Goal: Book appointment/travel/reservation

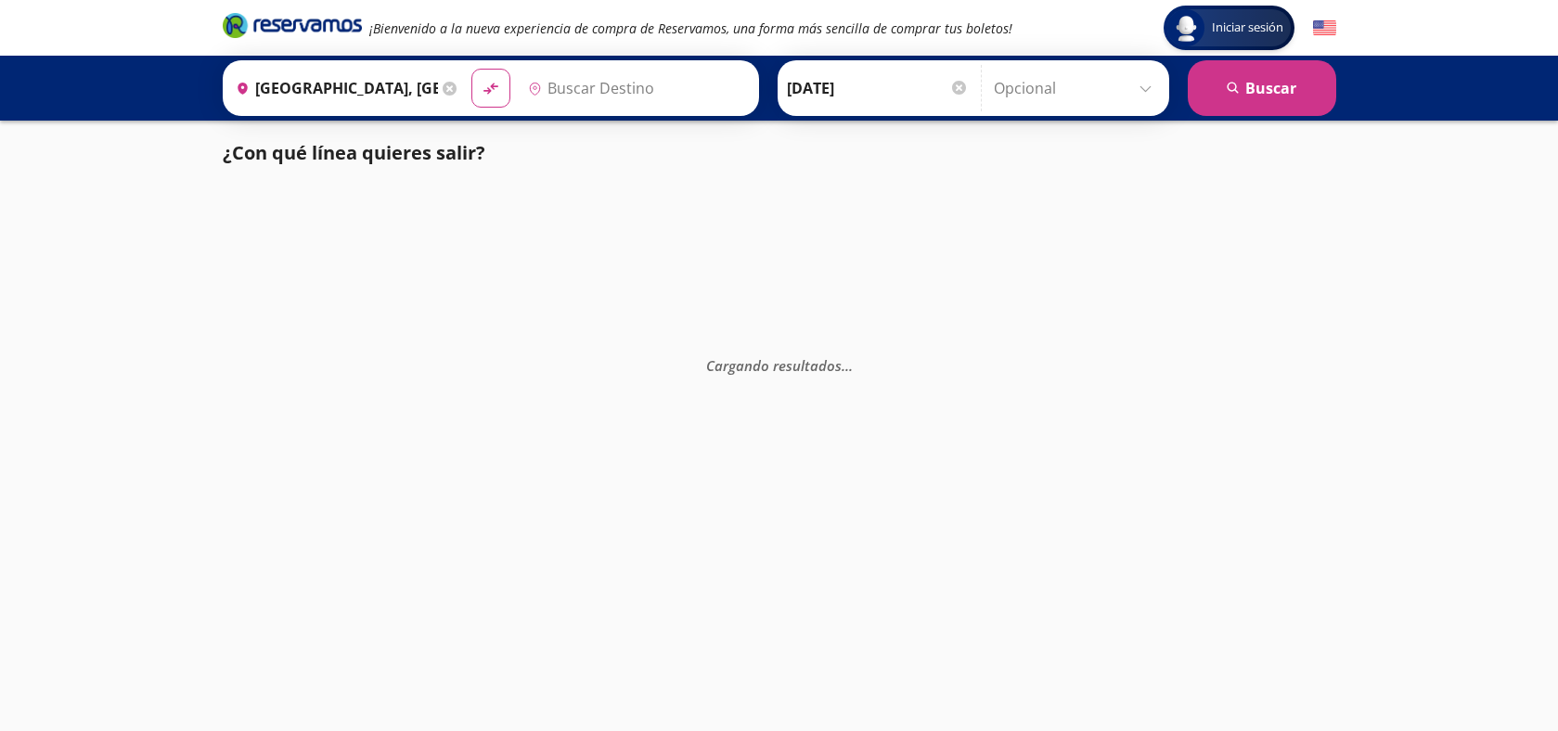
type input "[GEOGRAPHIC_DATA], [GEOGRAPHIC_DATA]"
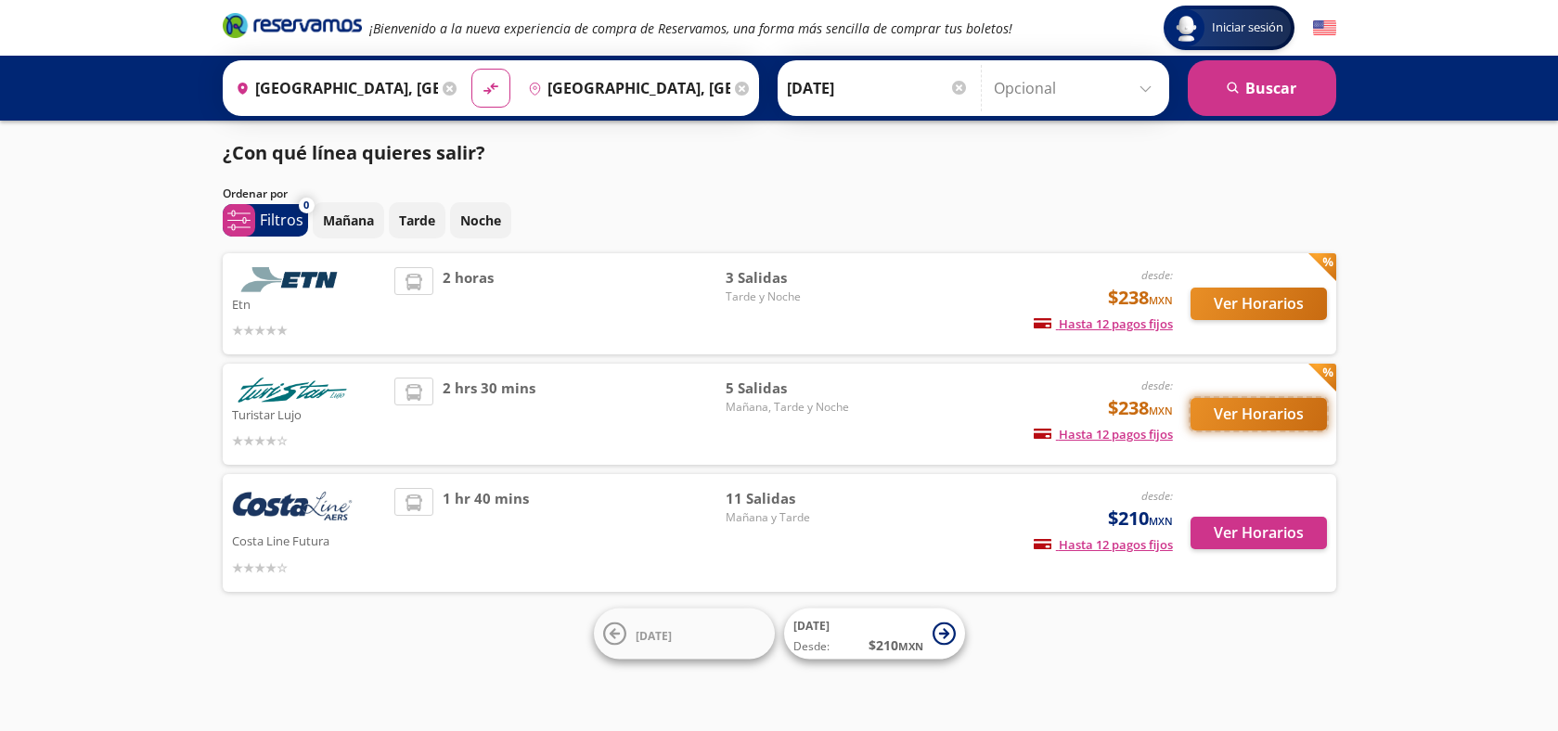
click at [1266, 415] on button "Ver Horarios" at bounding box center [1259, 414] width 136 height 32
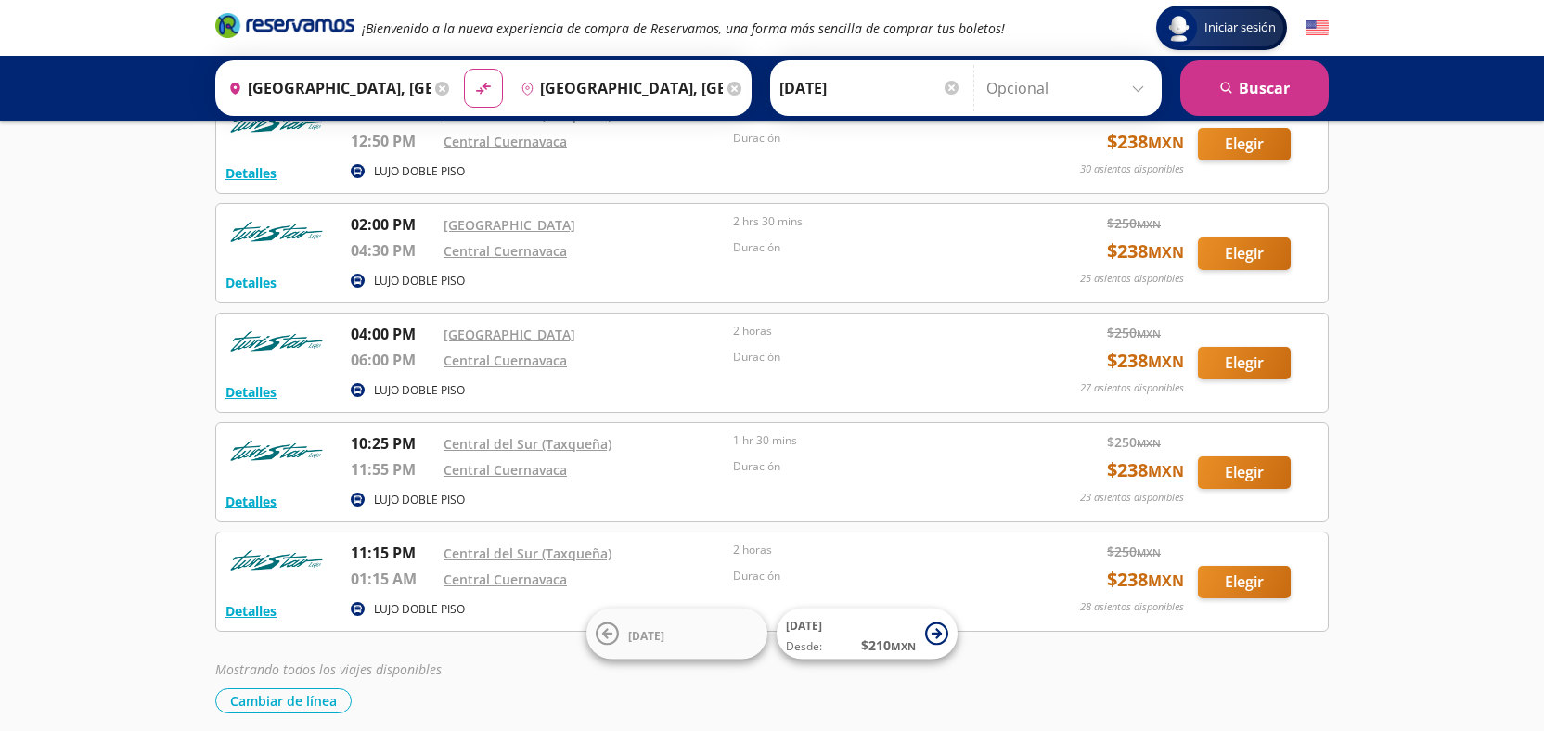
scroll to position [147, 0]
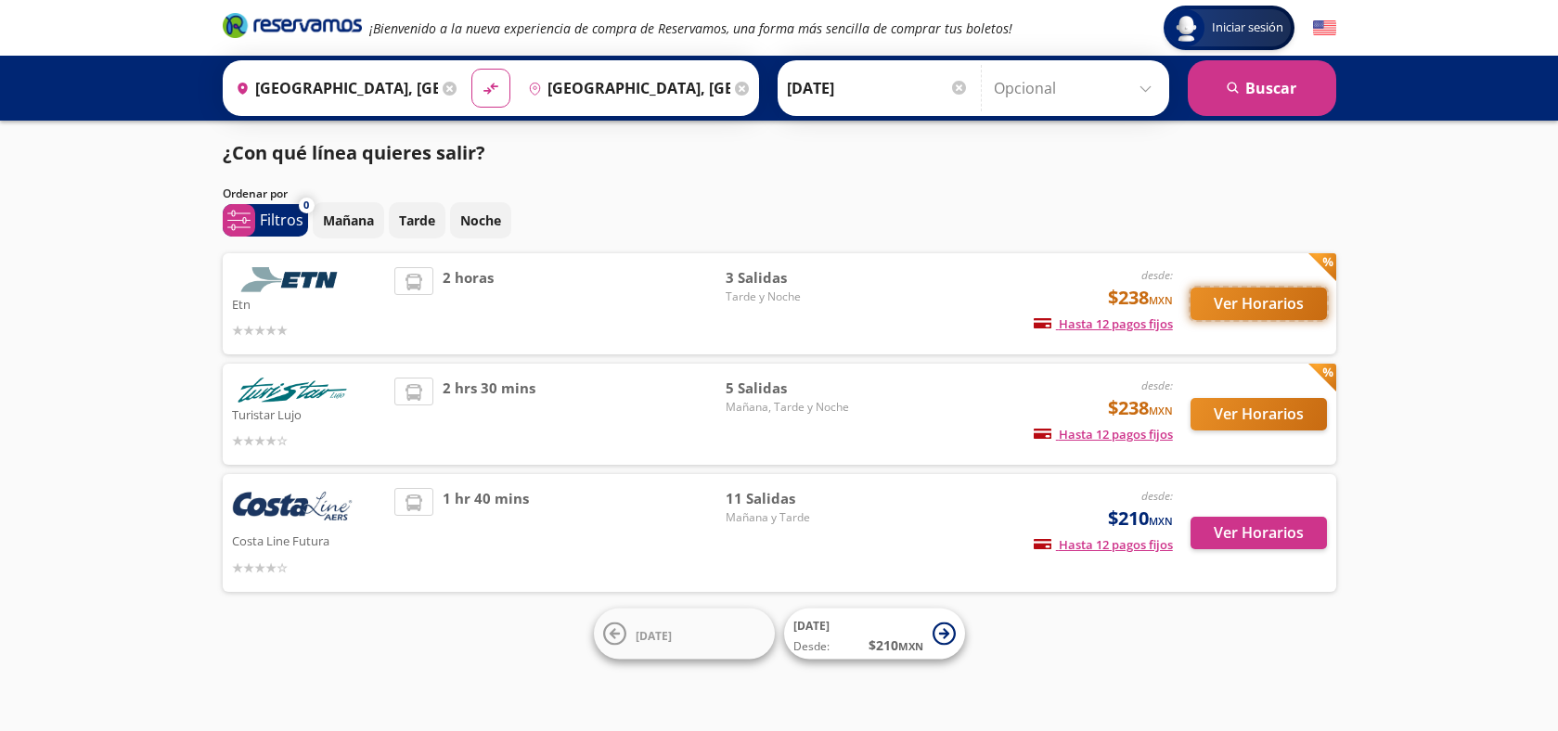
click at [1254, 316] on button "Ver Horarios" at bounding box center [1259, 304] width 136 height 32
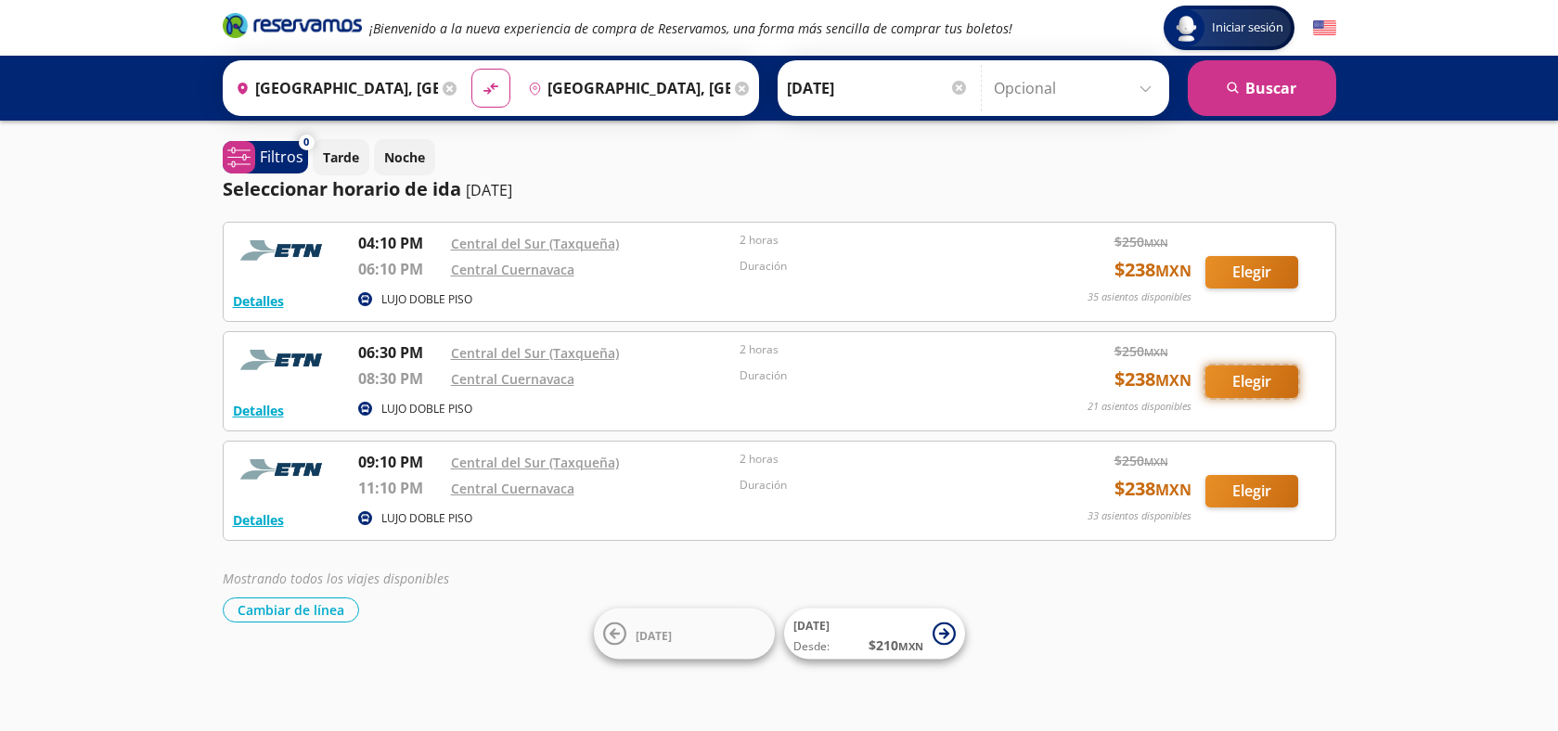
click at [1241, 384] on button "Elegir" at bounding box center [1251, 382] width 93 height 32
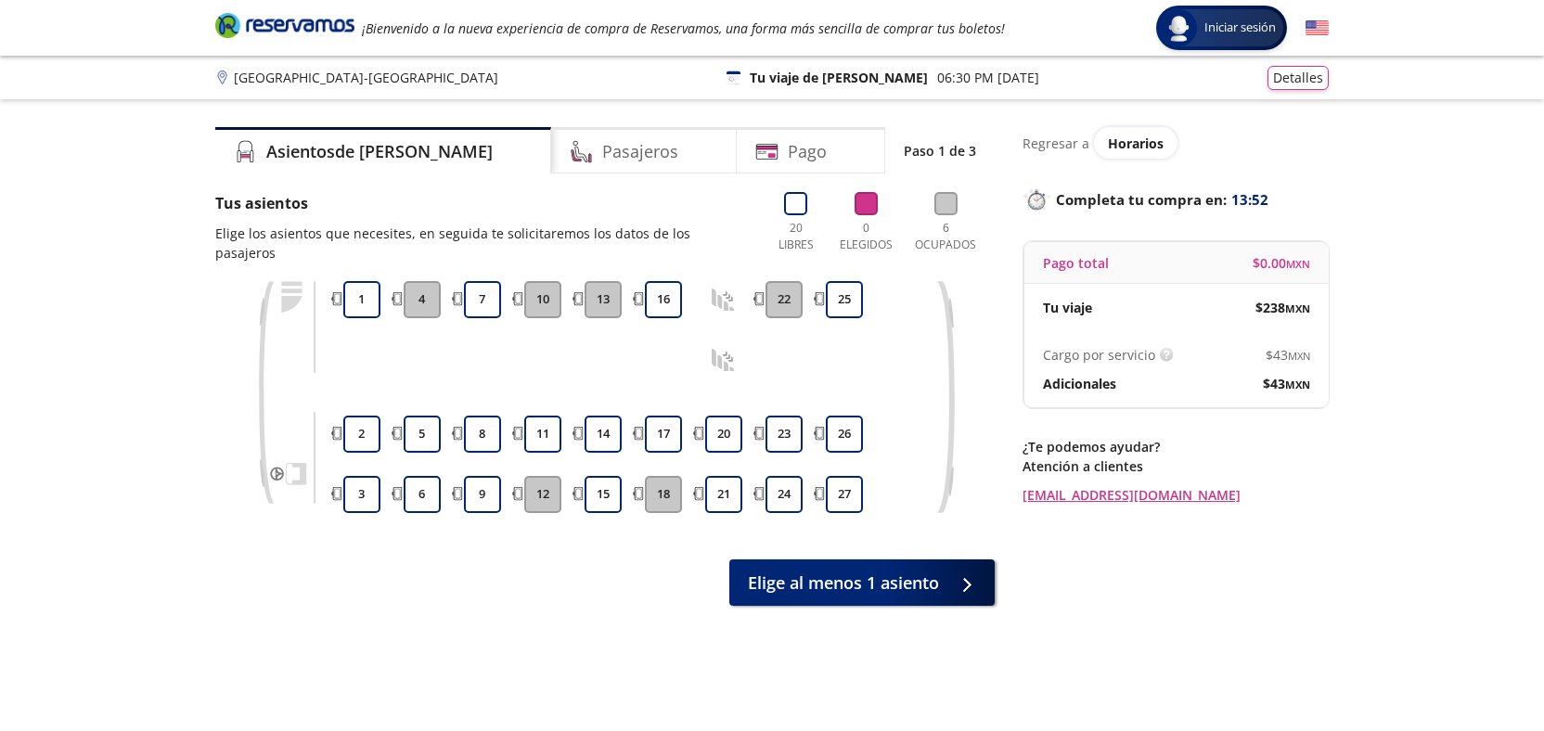
click at [185, 349] on div "Group 9 Created with Sketch. Elige tus asientos [GEOGRAPHIC_DATA] - Cuernavaca …" at bounding box center [772, 435] width 1544 height 870
